Goal: Task Accomplishment & Management: Use online tool/utility

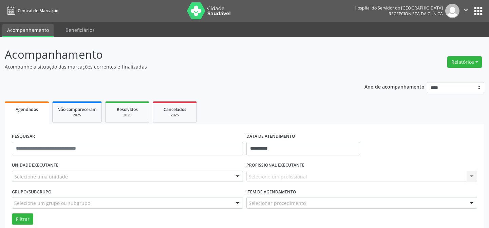
select select "*"
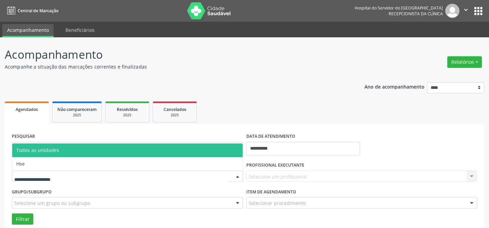
click at [32, 173] on div at bounding box center [127, 177] width 231 height 12
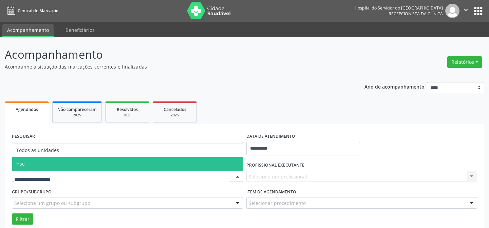
click at [33, 161] on span "Hse" at bounding box center [127, 164] width 231 height 14
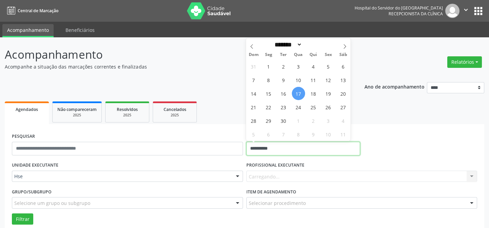
click at [271, 147] on input "**********" at bounding box center [304, 149] width 114 height 14
click at [281, 92] on span "16" at bounding box center [283, 93] width 13 height 13
type input "**********"
click at [281, 92] on span "16" at bounding box center [283, 93] width 13 height 13
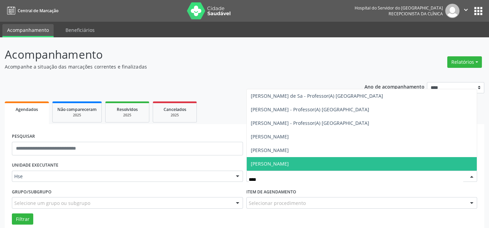
type input "*****"
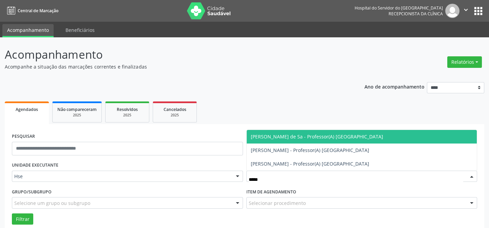
click at [272, 139] on span "[PERSON_NAME] de Sa - Professor(A) [GEOGRAPHIC_DATA]" at bounding box center [317, 136] width 132 height 6
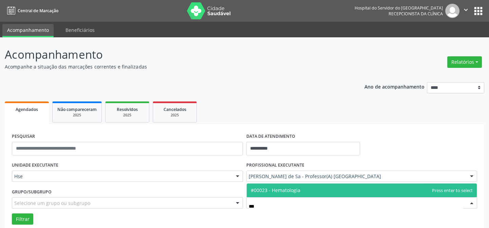
type input "****"
click at [272, 194] on span "#00023 - Hematologia" at bounding box center [362, 191] width 231 height 14
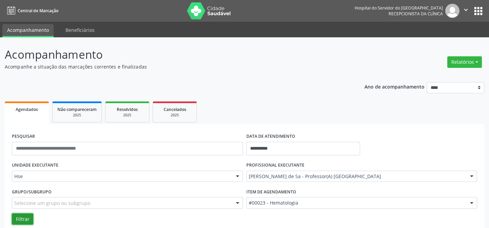
drag, startPoint x: 30, startPoint y: 217, endPoint x: 40, endPoint y: 210, distance: 12.2
click at [30, 216] on button "Filtrar" at bounding box center [22, 220] width 21 height 12
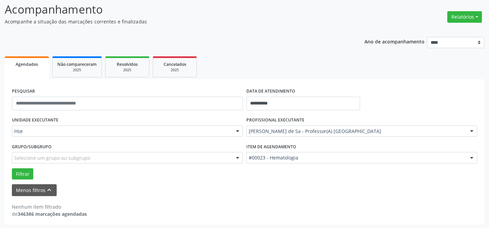
scroll to position [46, 0]
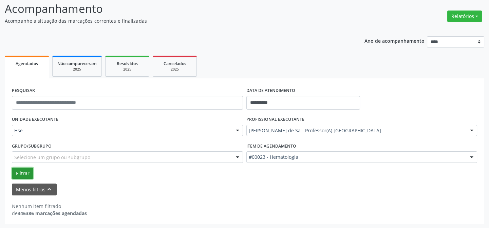
click at [24, 170] on button "Filtrar" at bounding box center [22, 174] width 21 height 12
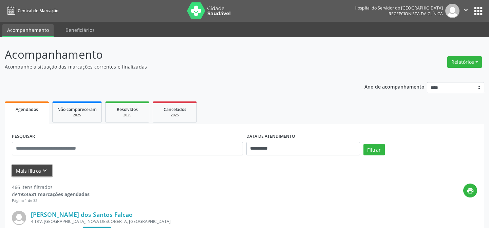
click at [36, 175] on button "Mais filtros keyboard_arrow_down" at bounding box center [32, 171] width 40 height 12
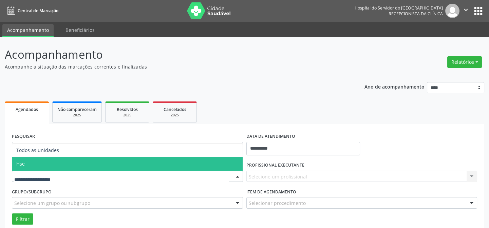
click at [38, 164] on span "Hse" at bounding box center [127, 164] width 231 height 14
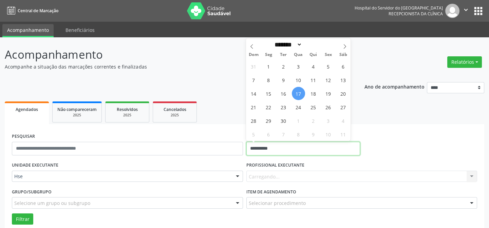
click at [265, 147] on input "**********" at bounding box center [304, 149] width 114 height 14
click at [302, 93] on span "17" at bounding box center [298, 93] width 13 height 13
type input "**********"
click at [302, 93] on span "17" at bounding box center [298, 93] width 13 height 13
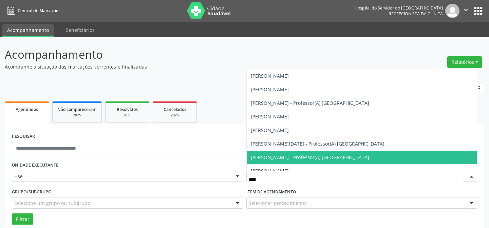
type input "*****"
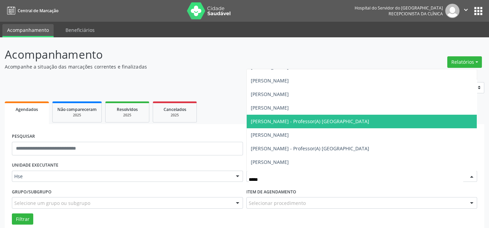
scroll to position [360, 0]
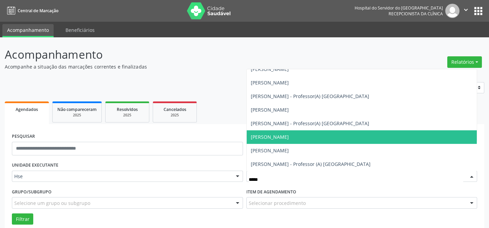
click at [272, 137] on span "[PERSON_NAME]" at bounding box center [270, 137] width 38 height 6
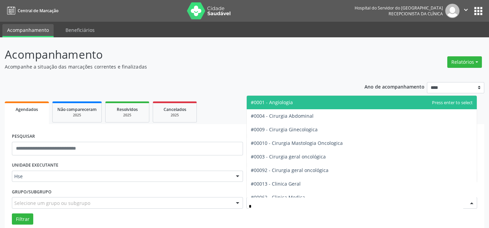
type input "**"
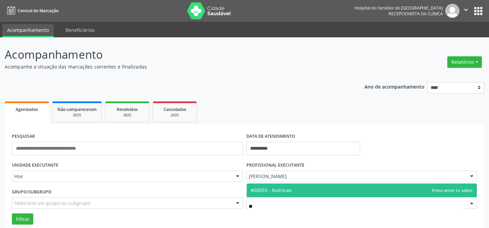
click at [271, 191] on span "#00033 - Nutricao" at bounding box center [271, 190] width 41 height 6
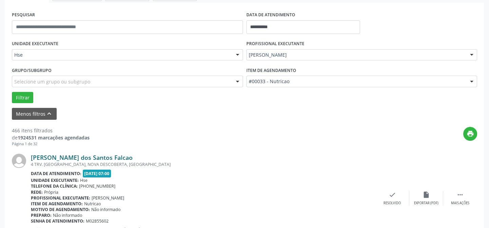
scroll to position [123, 0]
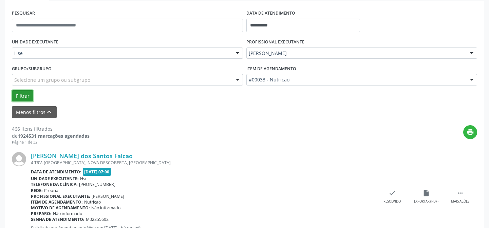
click at [20, 90] on button "Filtrar" at bounding box center [22, 96] width 21 height 12
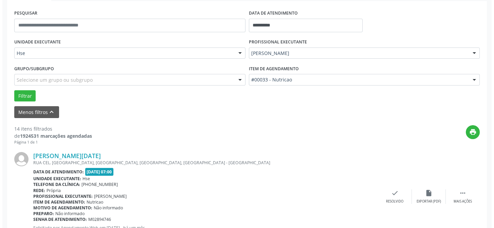
scroll to position [216, 0]
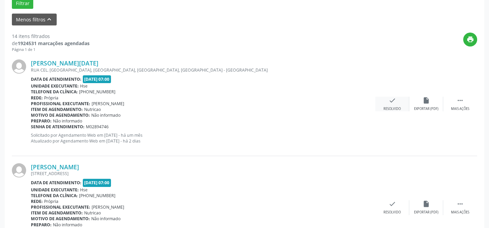
click at [387, 104] on div "check Resolvido" at bounding box center [393, 104] width 34 height 15
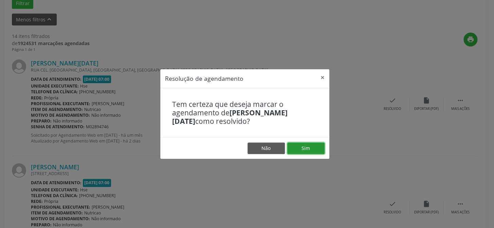
click at [309, 146] on button "Sim" at bounding box center [305, 149] width 37 height 12
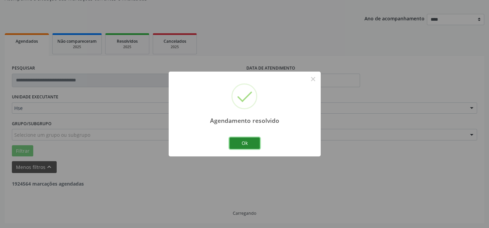
click at [240, 144] on button "Ok" at bounding box center [245, 144] width 31 height 12
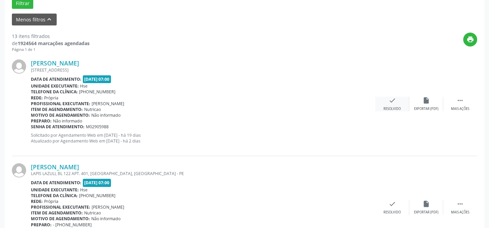
click at [391, 103] on icon "check" at bounding box center [392, 100] width 7 height 7
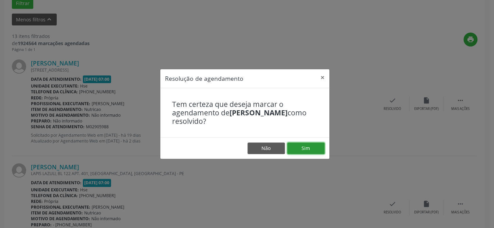
drag, startPoint x: 305, startPoint y: 149, endPoint x: 309, endPoint y: 147, distance: 4.4
click at [306, 149] on button "Sim" at bounding box center [305, 149] width 37 height 12
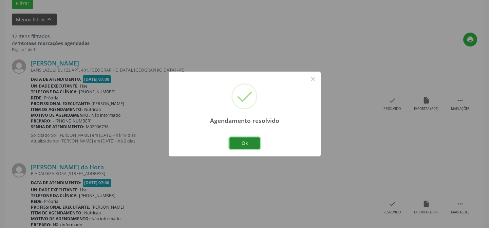
click at [248, 146] on button "Ok" at bounding box center [245, 144] width 31 height 12
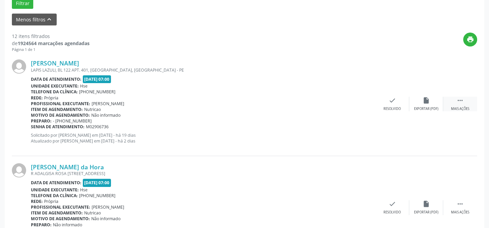
click at [459, 105] on div " Mais ações" at bounding box center [461, 104] width 34 height 15
click at [424, 105] on div "alarm_off Não compareceu" at bounding box center [427, 104] width 34 height 15
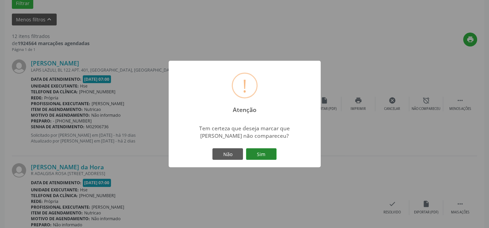
click at [263, 157] on button "Sim" at bounding box center [261, 154] width 31 height 12
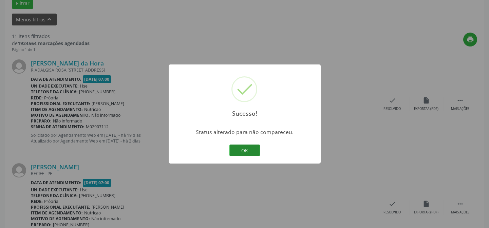
click at [242, 149] on button "OK" at bounding box center [245, 151] width 31 height 12
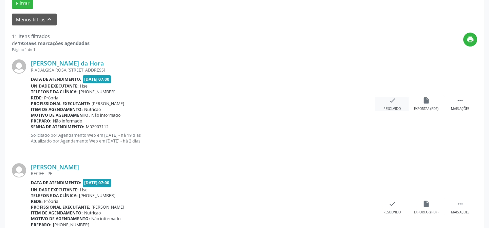
click at [395, 104] on div "check Resolvido" at bounding box center [393, 104] width 34 height 15
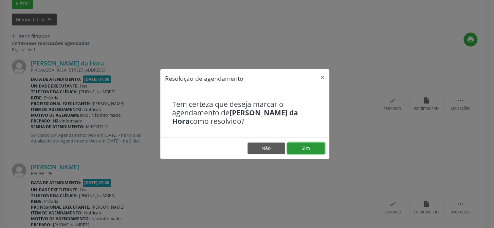
click at [299, 148] on button "Sim" at bounding box center [305, 149] width 37 height 12
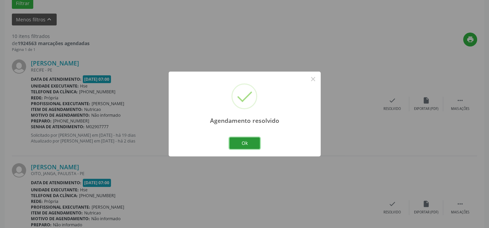
click at [241, 141] on button "Ok" at bounding box center [245, 144] width 31 height 12
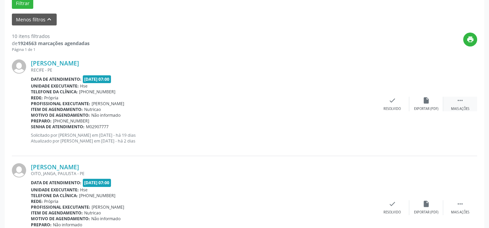
click at [459, 107] on div "Mais ações" at bounding box center [460, 109] width 18 height 5
click at [428, 108] on div "Não compareceu" at bounding box center [426, 109] width 29 height 5
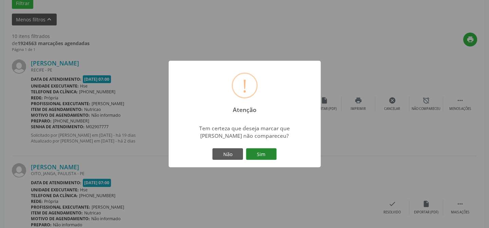
click at [263, 158] on button "Sim" at bounding box center [261, 154] width 31 height 12
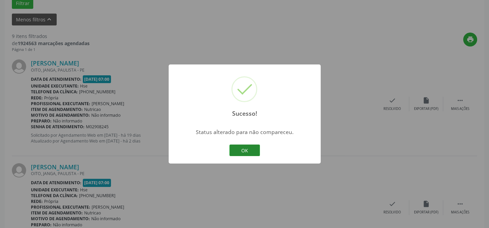
click at [251, 151] on button "OK" at bounding box center [245, 151] width 31 height 12
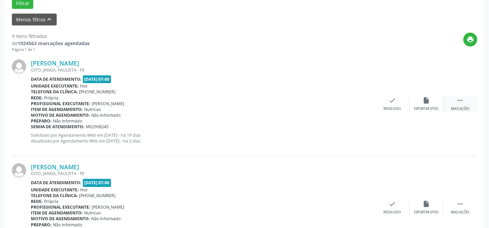
click at [464, 108] on div "Mais ações" at bounding box center [460, 109] width 18 height 5
click at [429, 107] on div "Não compareceu" at bounding box center [426, 109] width 29 height 5
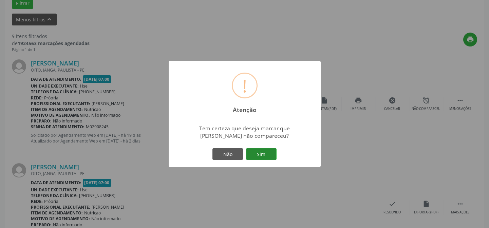
click at [265, 156] on button "Sim" at bounding box center [261, 154] width 31 height 12
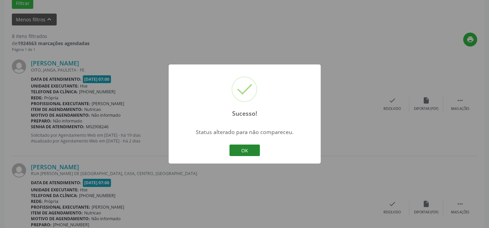
click at [245, 148] on button "OK" at bounding box center [245, 151] width 31 height 12
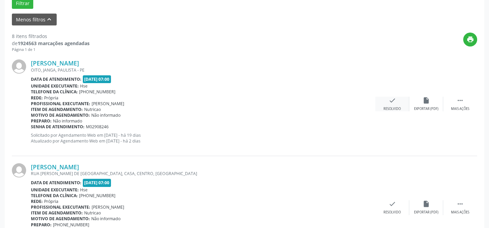
click at [395, 109] on div "Resolvido" at bounding box center [392, 109] width 17 height 5
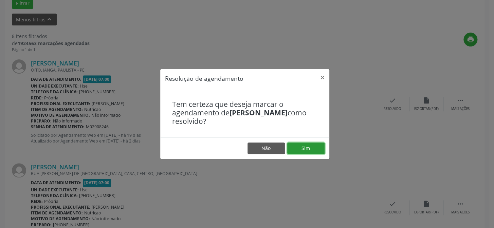
click at [304, 148] on button "Sim" at bounding box center [305, 149] width 37 height 12
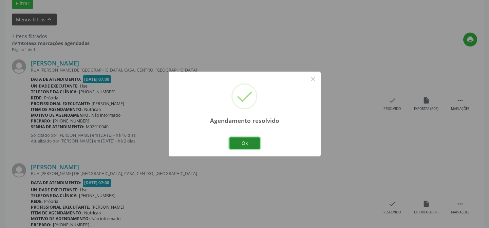
click at [247, 144] on button "Ok" at bounding box center [245, 144] width 31 height 12
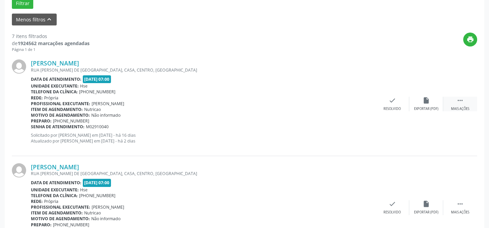
click at [458, 107] on div "Mais ações" at bounding box center [460, 109] width 18 height 5
click at [418, 107] on div "Não compareceu" at bounding box center [426, 109] width 29 height 5
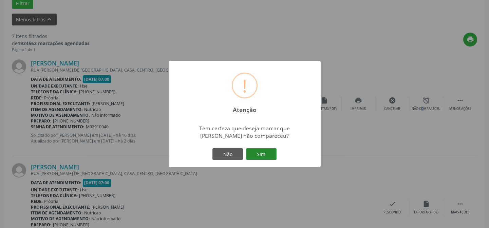
click at [264, 156] on button "Sim" at bounding box center [261, 154] width 31 height 12
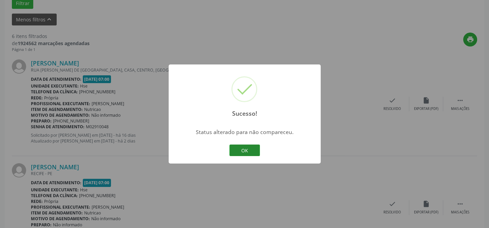
click at [237, 152] on button "OK" at bounding box center [245, 151] width 31 height 12
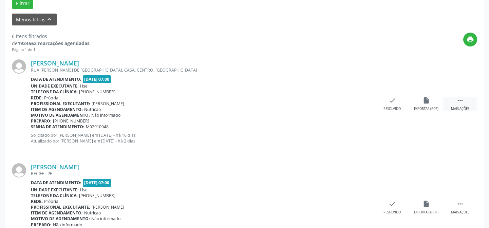
click at [458, 109] on div "Mais ações" at bounding box center [460, 109] width 18 height 5
click at [423, 109] on div "Não compareceu" at bounding box center [426, 109] width 29 height 5
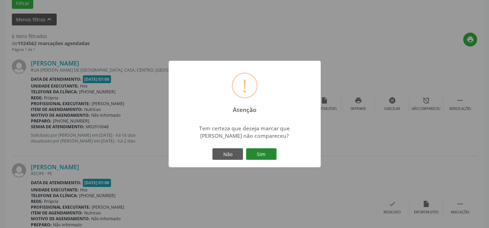
drag, startPoint x: 266, startPoint y: 157, endPoint x: 266, endPoint y: 153, distance: 4.1
click at [266, 156] on button "Sim" at bounding box center [261, 154] width 31 height 12
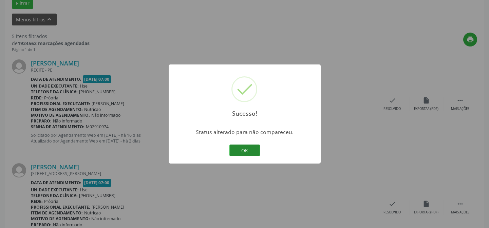
click at [248, 151] on button "OK" at bounding box center [245, 151] width 31 height 12
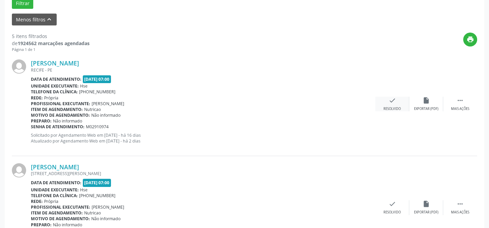
click at [389, 104] on icon "check" at bounding box center [392, 100] width 7 height 7
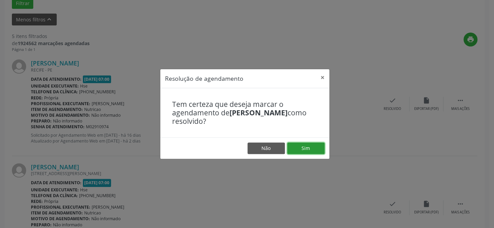
click at [302, 146] on button "Sim" at bounding box center [305, 149] width 37 height 12
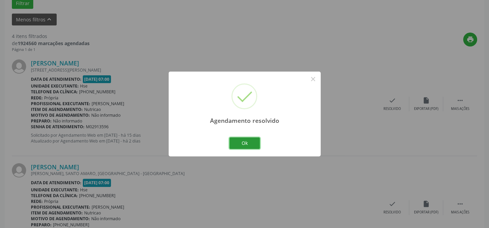
click at [242, 143] on button "Ok" at bounding box center [245, 144] width 31 height 12
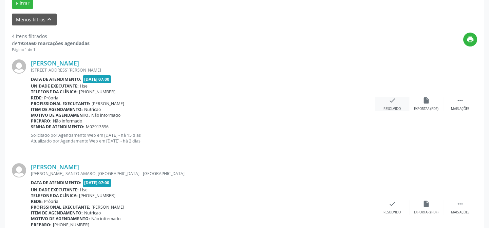
click at [391, 104] on div "check Resolvido" at bounding box center [393, 104] width 34 height 15
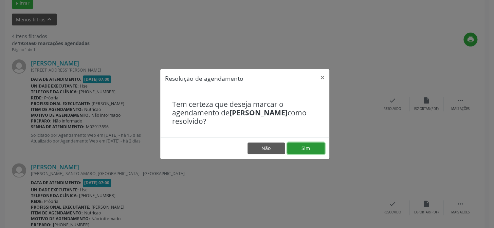
click at [302, 147] on button "Sim" at bounding box center [305, 149] width 37 height 12
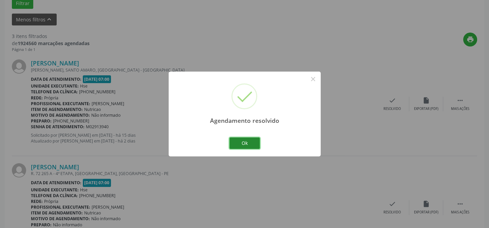
click at [254, 144] on button "Ok" at bounding box center [245, 144] width 31 height 12
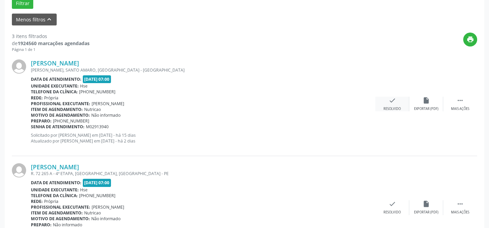
click at [391, 104] on div "check Resolvido" at bounding box center [393, 104] width 34 height 15
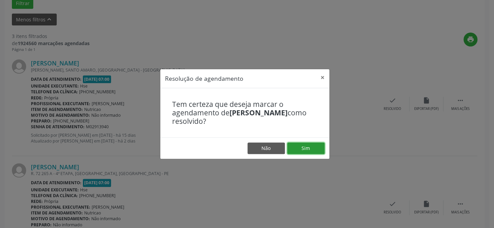
click at [307, 144] on button "Sim" at bounding box center [305, 149] width 37 height 12
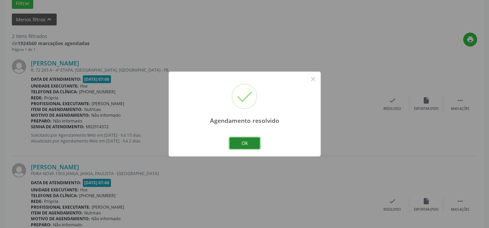
click at [248, 146] on button "Ok" at bounding box center [245, 144] width 31 height 12
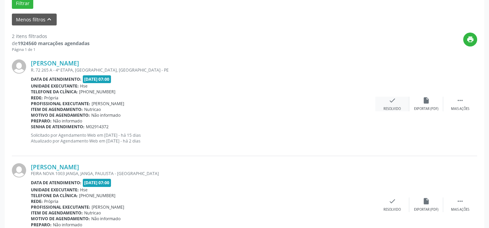
click at [392, 107] on div "Resolvido" at bounding box center [392, 109] width 17 height 5
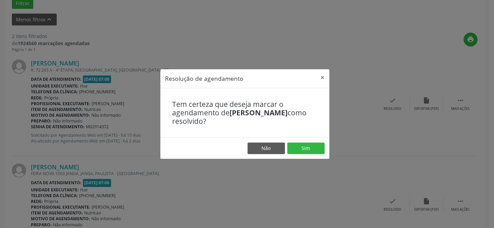
click at [304, 142] on footer "Não Sim" at bounding box center [244, 148] width 169 height 21
click at [305, 146] on button "Sim" at bounding box center [305, 149] width 37 height 12
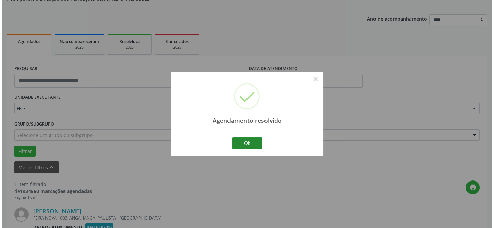
scroll to position [149, 0]
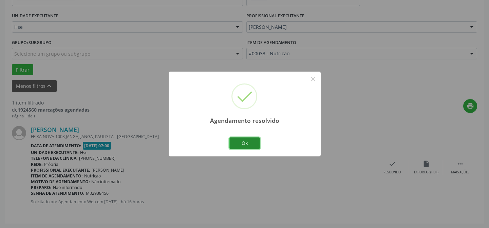
click at [248, 145] on button "Ok" at bounding box center [245, 144] width 31 height 12
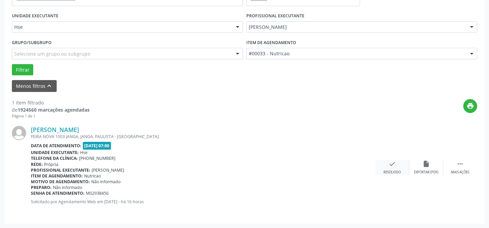
click at [395, 167] on div "check Resolvido" at bounding box center [393, 167] width 34 height 15
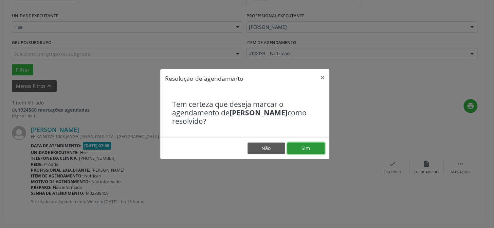
click at [306, 146] on button "Sim" at bounding box center [305, 149] width 37 height 12
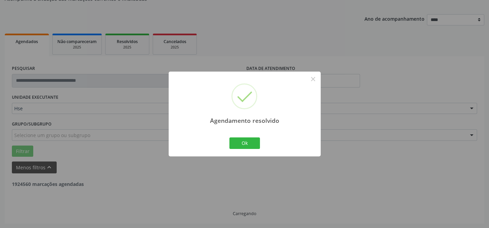
scroll to position [46, 0]
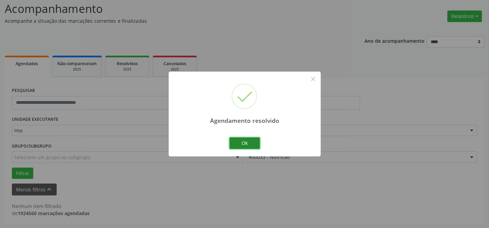
click at [252, 146] on button "Ok" at bounding box center [245, 144] width 31 height 12
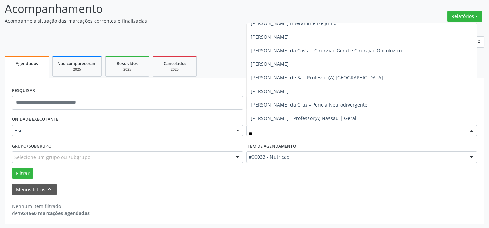
scroll to position [360, 0]
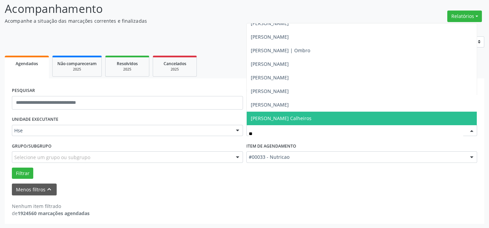
type input "***"
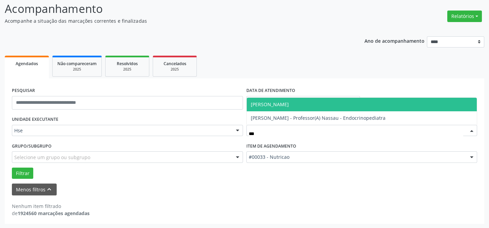
click at [280, 105] on span "[PERSON_NAME]" at bounding box center [270, 104] width 38 height 6
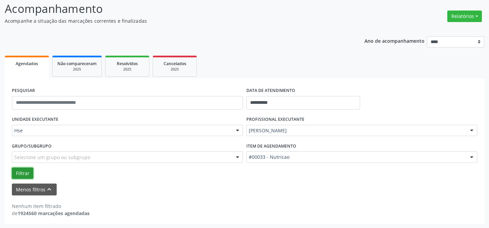
click at [23, 173] on button "Filtrar" at bounding box center [22, 174] width 21 height 12
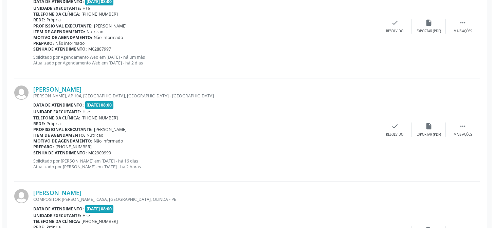
scroll to position [447, 0]
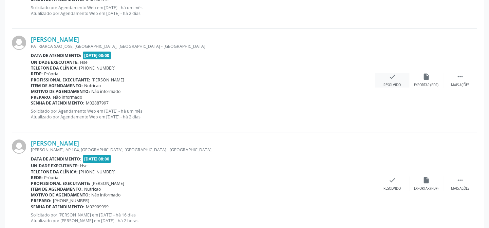
click at [392, 78] on icon "check" at bounding box center [392, 76] width 7 height 7
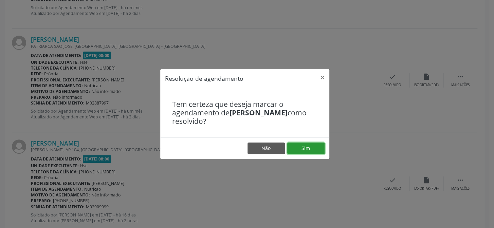
click at [300, 147] on button "Sim" at bounding box center [305, 149] width 37 height 12
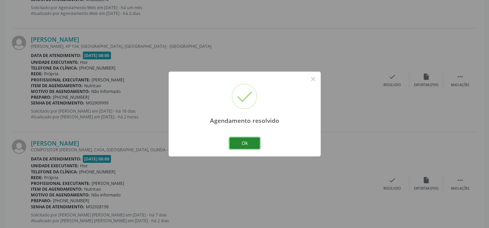
click at [244, 142] on button "Ok" at bounding box center [245, 144] width 31 height 12
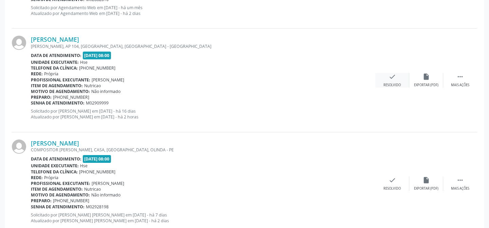
click at [392, 86] on div "Resolvido" at bounding box center [392, 85] width 17 height 5
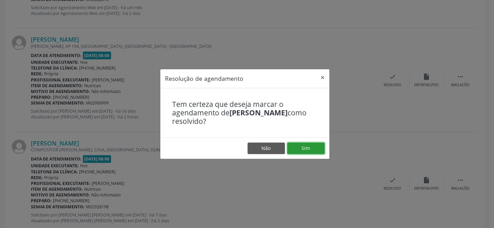
click at [305, 147] on button "Sim" at bounding box center [305, 149] width 37 height 12
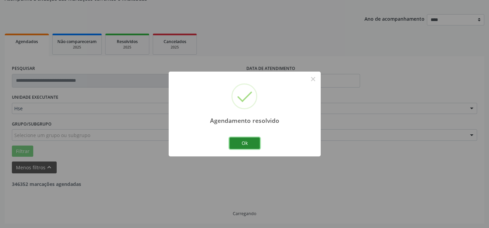
scroll to position [362, 0]
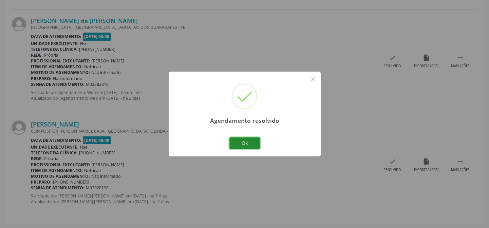
click at [240, 142] on button "Ok" at bounding box center [245, 144] width 31 height 12
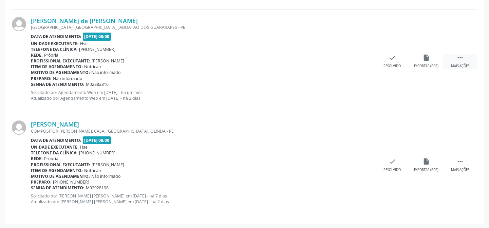
click at [459, 64] on div "Mais ações" at bounding box center [460, 66] width 18 height 5
click at [424, 65] on div "Não compareceu" at bounding box center [426, 66] width 29 height 5
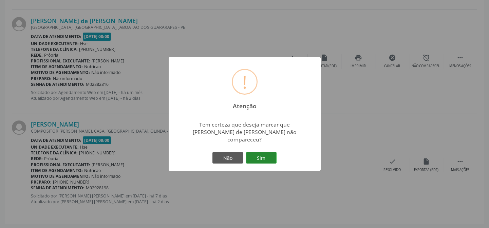
click at [260, 154] on button "Sim" at bounding box center [261, 158] width 31 height 12
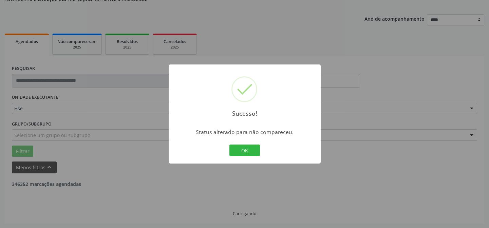
scroll to position [258, 0]
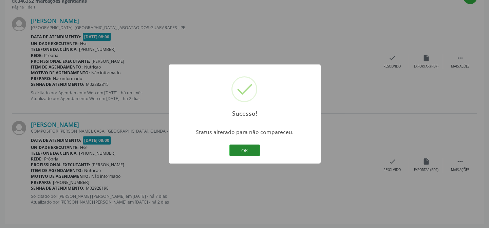
click at [249, 149] on button "OK" at bounding box center [245, 151] width 31 height 12
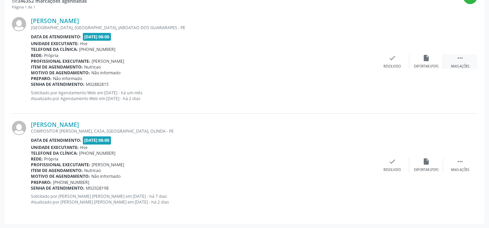
click at [460, 63] on div " Mais ações" at bounding box center [461, 61] width 34 height 15
click at [430, 65] on div "Não compareceu" at bounding box center [426, 66] width 29 height 5
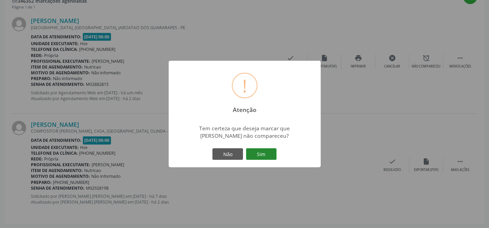
click at [267, 154] on button "Sim" at bounding box center [261, 154] width 31 height 12
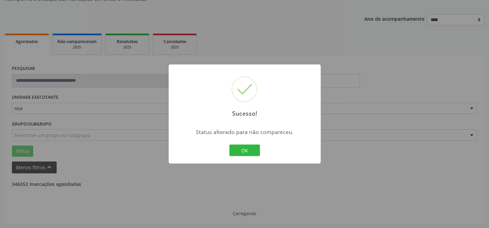
scroll to position [155, 0]
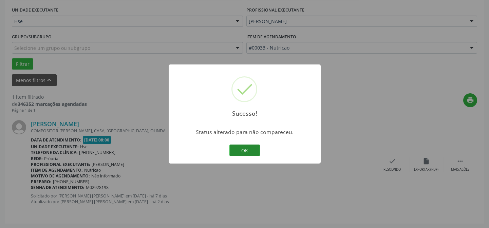
click at [250, 148] on button "OK" at bounding box center [245, 151] width 31 height 12
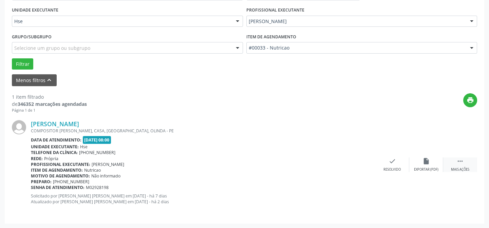
click at [463, 169] on div "Mais ações" at bounding box center [460, 169] width 18 height 5
click at [419, 167] on div "Não compareceu" at bounding box center [426, 169] width 29 height 5
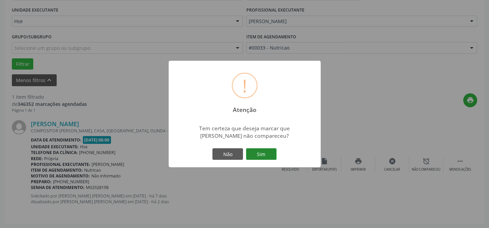
click at [266, 156] on button "Sim" at bounding box center [261, 154] width 31 height 12
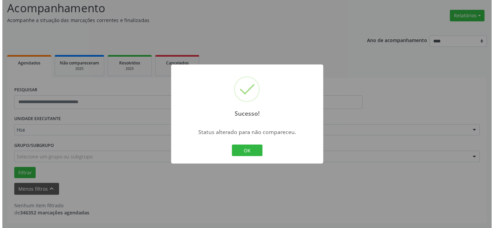
scroll to position [46, 0]
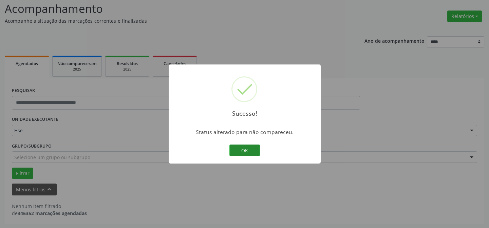
click at [248, 147] on button "OK" at bounding box center [245, 151] width 31 height 12
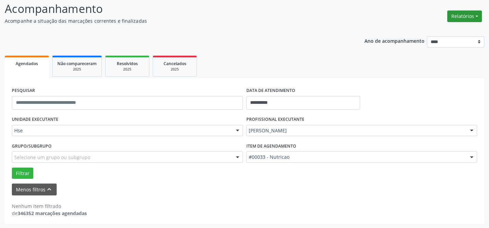
click at [467, 12] on button "Relatórios" at bounding box center [465, 17] width 35 height 12
click at [439, 30] on link "Agendamentos" at bounding box center [445, 31] width 73 height 10
select select "*"
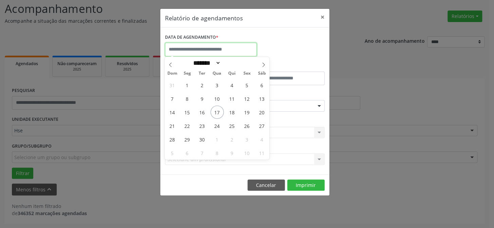
click at [183, 48] on input "text" at bounding box center [211, 50] width 92 height 14
click at [218, 112] on span "17" at bounding box center [217, 112] width 13 height 13
type input "**********"
click at [218, 112] on span "17" at bounding box center [217, 112] width 13 height 13
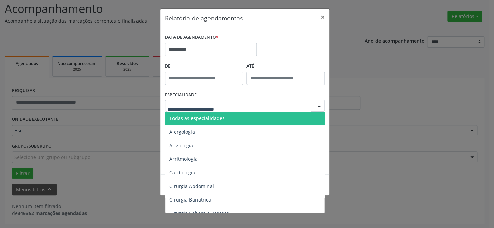
click at [232, 106] on div at bounding box center [245, 106] width 160 height 12
click at [222, 116] on span "Todas as especialidades" at bounding box center [245, 119] width 160 height 14
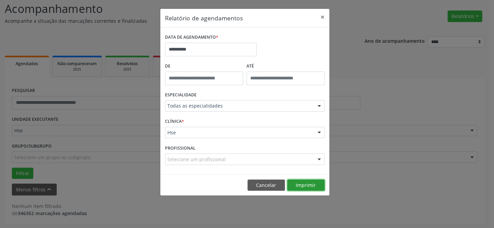
click at [304, 187] on button "Imprimir" at bounding box center [305, 186] width 37 height 12
